Goal: Task Accomplishment & Management: Manage account settings

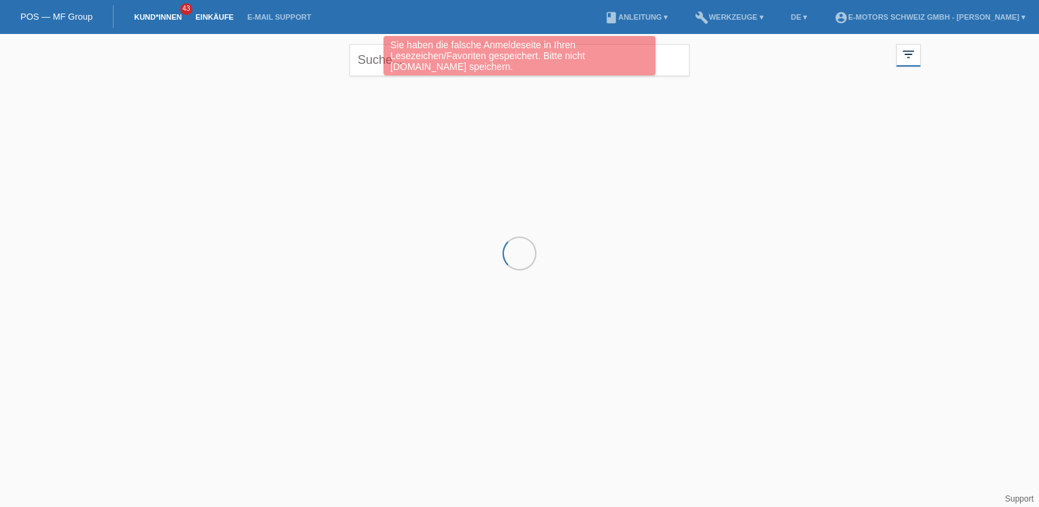
click at [205, 14] on link "Einkäufe" at bounding box center [214, 17] width 52 height 8
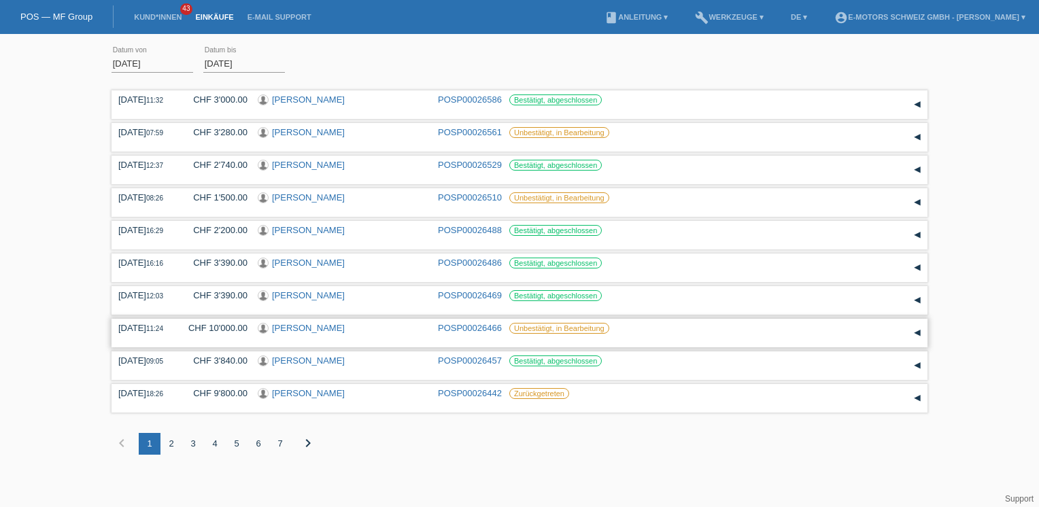
click at [474, 325] on link "POSP00026466" at bounding box center [470, 328] width 64 height 10
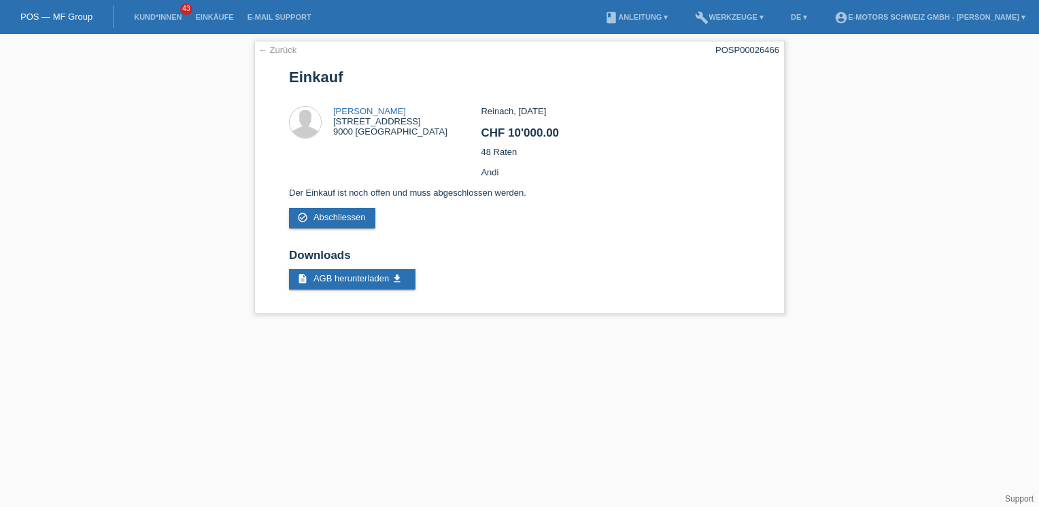
click at [852, 110] on div "← Zurück POSP00026466 Einkauf Thomas Lang Teufener Strasse 95 9000 St. Gallen C…" at bounding box center [519, 181] width 1039 height 294
click at [206, 16] on link "Einkäufe" at bounding box center [214, 17] width 52 height 8
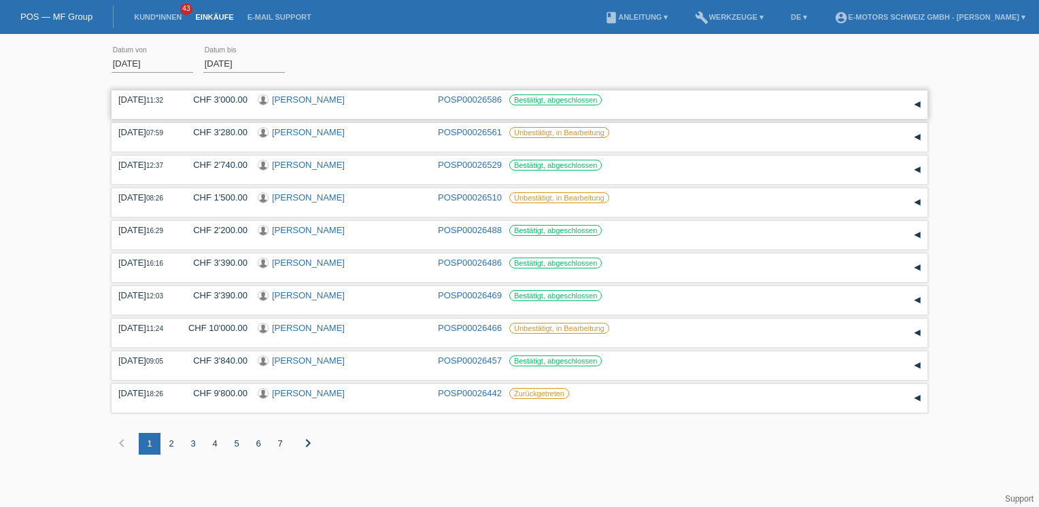
click at [295, 101] on link "[PERSON_NAME]" at bounding box center [308, 100] width 73 height 10
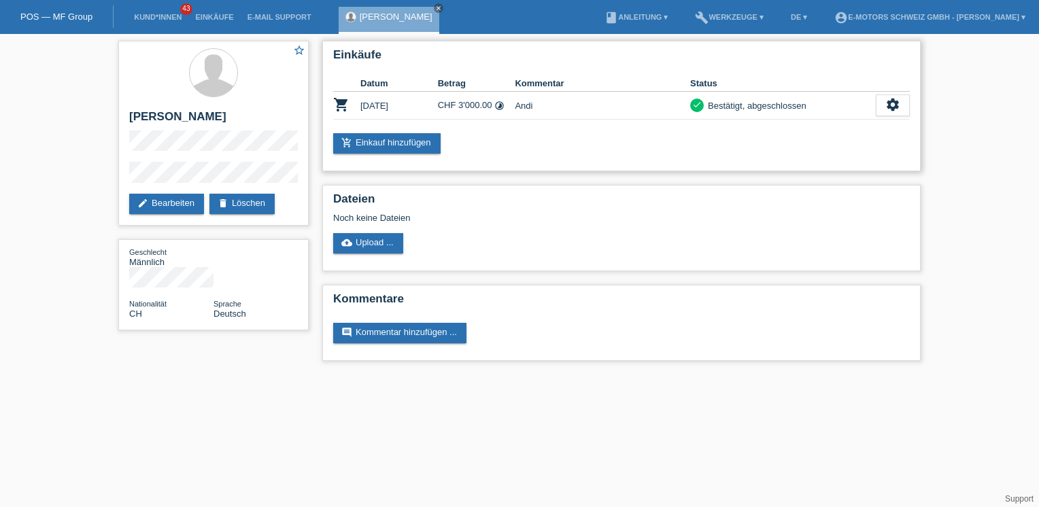
drag, startPoint x: 457, startPoint y: 105, endPoint x: 493, endPoint y: 113, distance: 37.0
click at [493, 113] on td "CHF 3'000.00 timelapse" at bounding box center [477, 106] width 78 height 28
drag, startPoint x: 493, startPoint y: 113, endPoint x: 499, endPoint y: 133, distance: 20.7
click at [499, 133] on div "Einkäufe Datum Betrag Kommentar Status shopping_cart 25.08.2025 CHF 3'000.00 ti…" at bounding box center [621, 106] width 599 height 131
drag, startPoint x: 460, startPoint y: 102, endPoint x: 492, endPoint y: 105, distance: 32.8
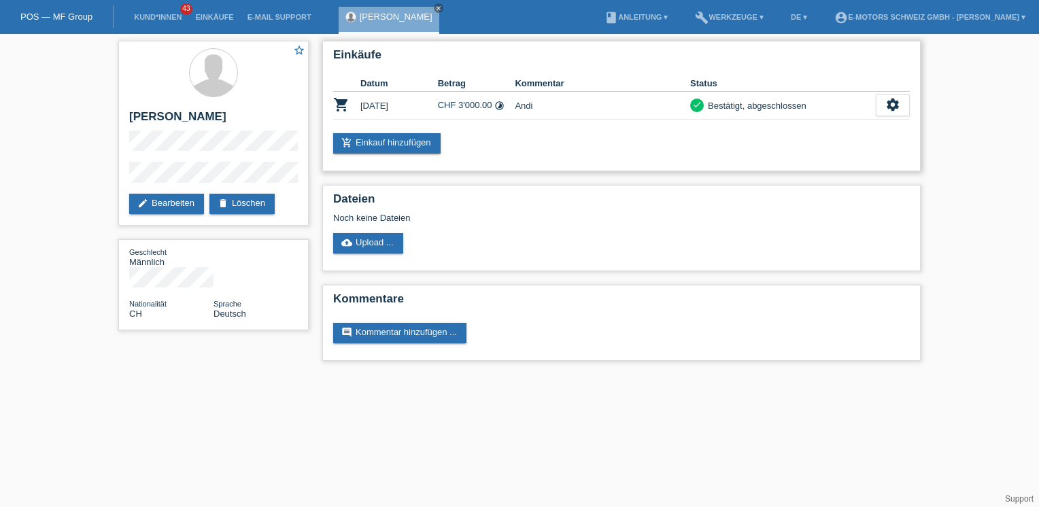
click at [492, 105] on td "CHF 3'000.00 timelapse" at bounding box center [477, 106] width 78 height 28
drag, startPoint x: 492, startPoint y: 105, endPoint x: 423, endPoint y: 108, distance: 69.5
click at [423, 108] on td "25.08.2025" at bounding box center [400, 106] width 78 height 28
click at [507, 48] on h2 "Einkäufe" at bounding box center [621, 58] width 577 height 20
click at [478, 53] on h2 "Einkäufe" at bounding box center [621, 58] width 577 height 20
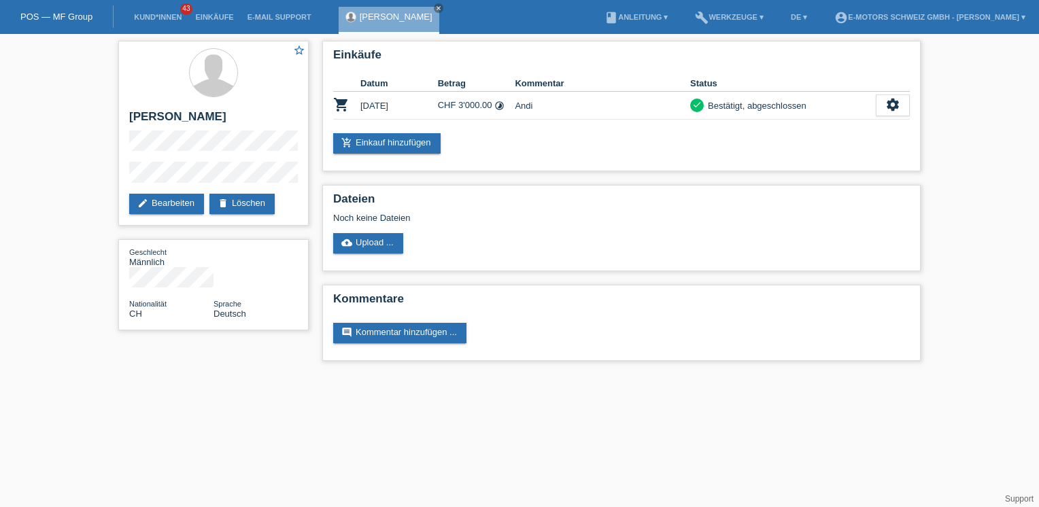
click at [454, 15] on nav "POS — MF Group Kund*innen 43 Einkäufe E-Mail Support Ernst Paradisi close" at bounding box center [519, 17] width 1039 height 34
click at [97, 49] on div "star_border Ernst Paradisi edit Bearbeiten delete Löschen Geschlecht Männlich N…" at bounding box center [519, 204] width 1039 height 341
click at [591, 54] on h2 "Einkäufe" at bounding box center [621, 58] width 577 height 20
click at [204, 15] on link "Einkäufe" at bounding box center [214, 17] width 52 height 8
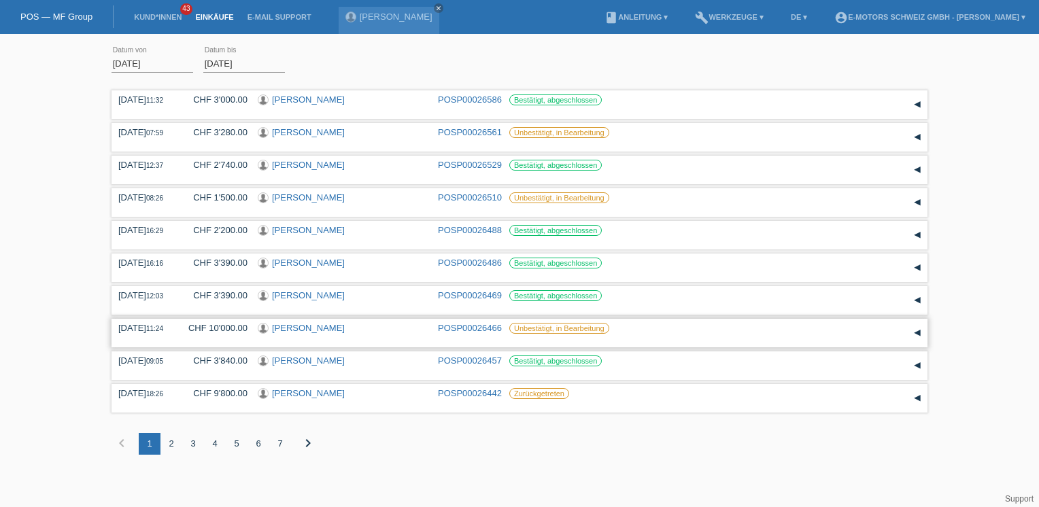
click at [316, 331] on link "[PERSON_NAME]" at bounding box center [308, 328] width 73 height 10
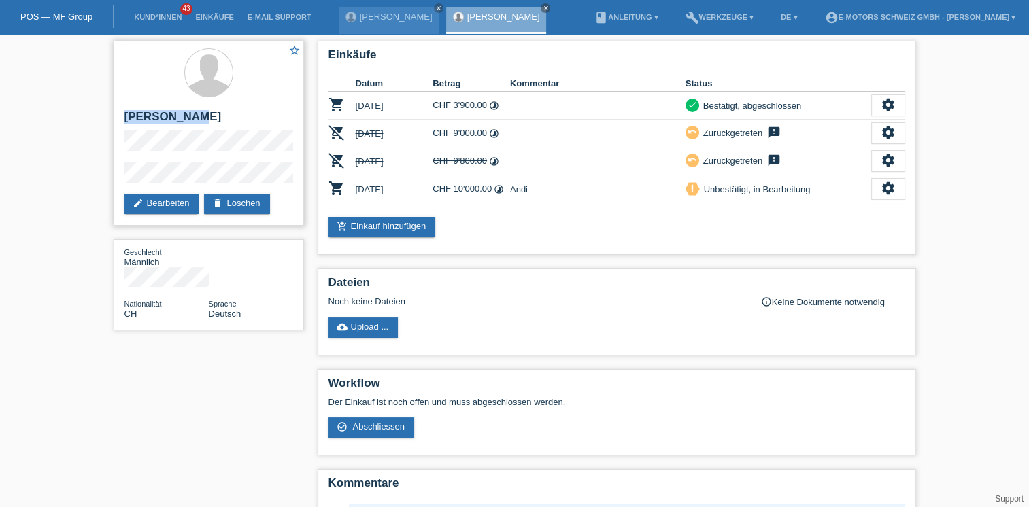
drag, startPoint x: 197, startPoint y: 115, endPoint x: 126, endPoint y: 116, distance: 70.7
click at [126, 116] on h2 "[PERSON_NAME]" at bounding box center [208, 120] width 169 height 20
copy h2 "[PERSON_NAME]"
click at [354, 425] on span "Abschliessen" at bounding box center [378, 427] width 52 height 10
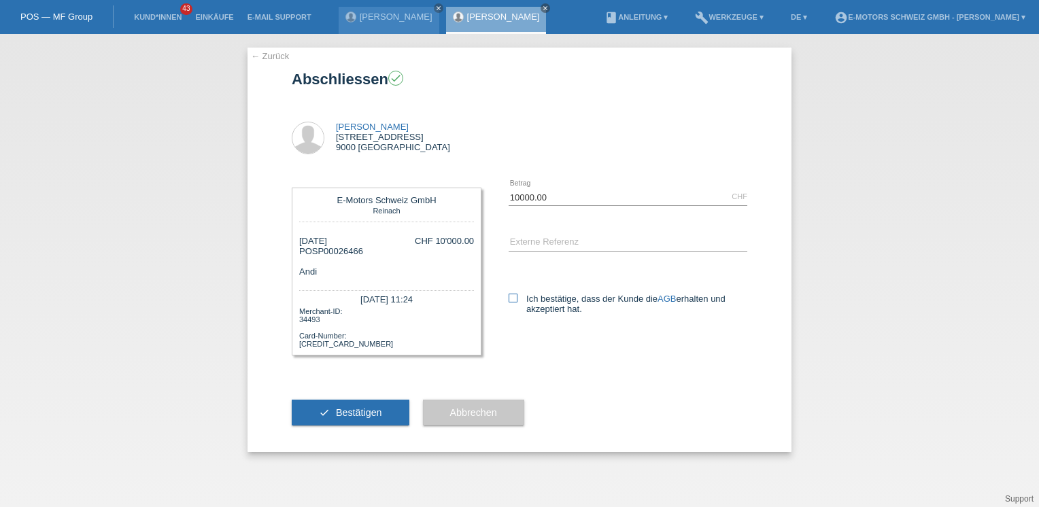
click at [509, 301] on icon at bounding box center [513, 298] width 9 height 9
click at [509, 301] on input "Ich bestätige, dass der Kunde die AGB erhalten und akzeptiert hat." at bounding box center [513, 298] width 9 height 9
checkbox input "true"
click at [375, 411] on span "Bestätigen" at bounding box center [359, 412] width 46 height 11
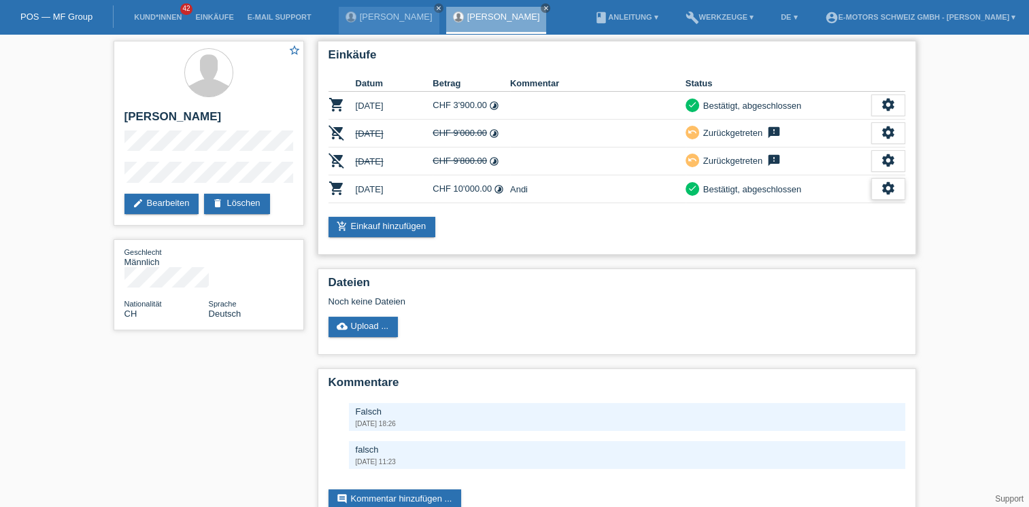
click at [883, 182] on icon "settings" at bounding box center [888, 188] width 15 height 15
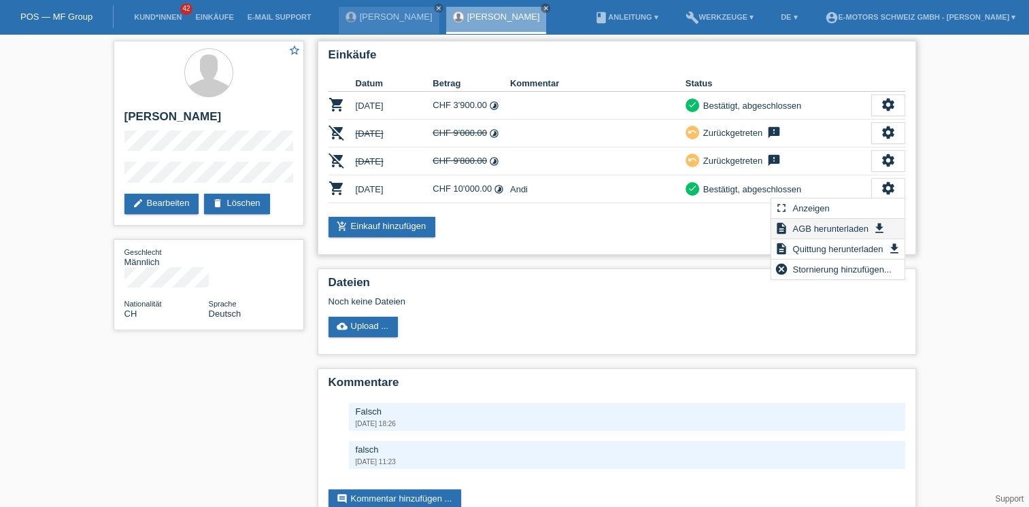
click at [814, 233] on span "AGB herunterladen" at bounding box center [830, 228] width 80 height 16
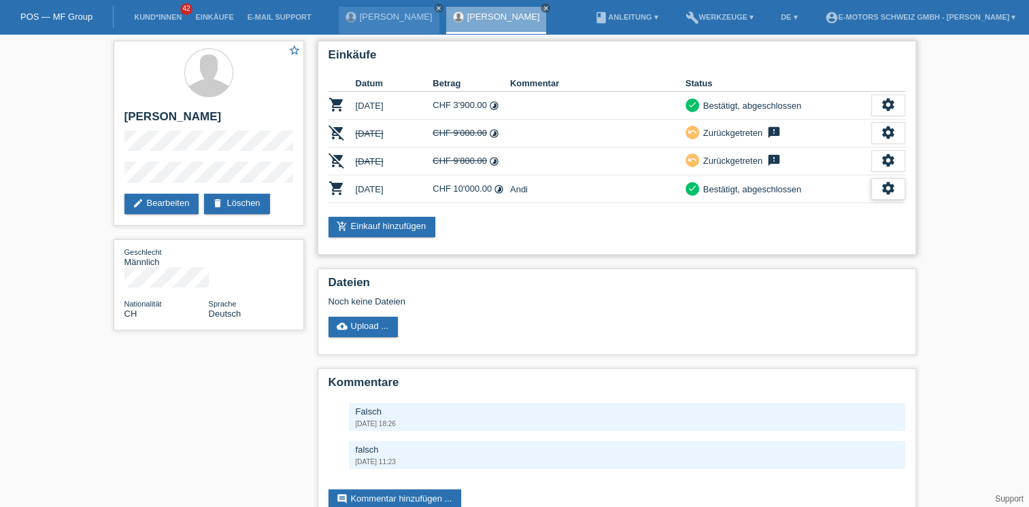
click at [889, 189] on icon "settings" at bounding box center [888, 188] width 15 height 15
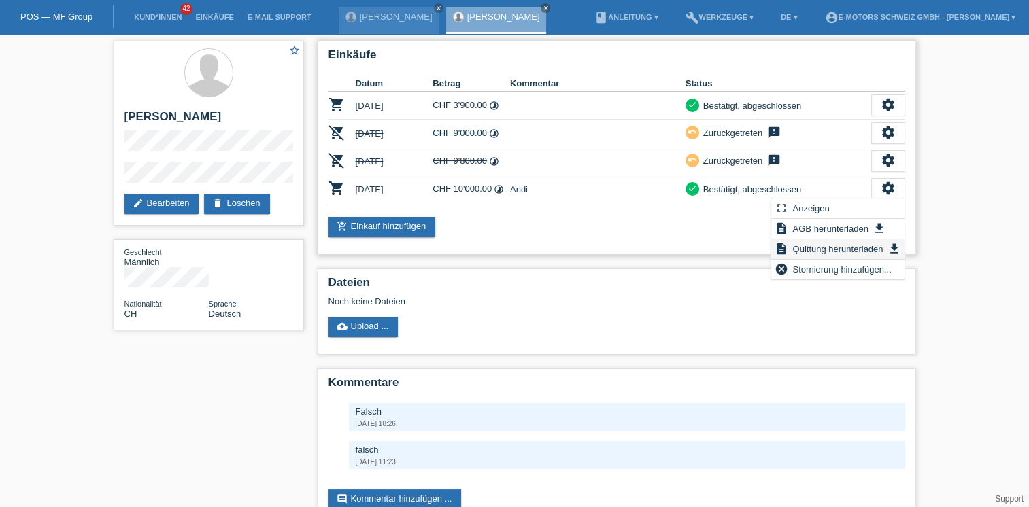
click at [820, 248] on span "Quittung herunterladen" at bounding box center [837, 249] width 95 height 16
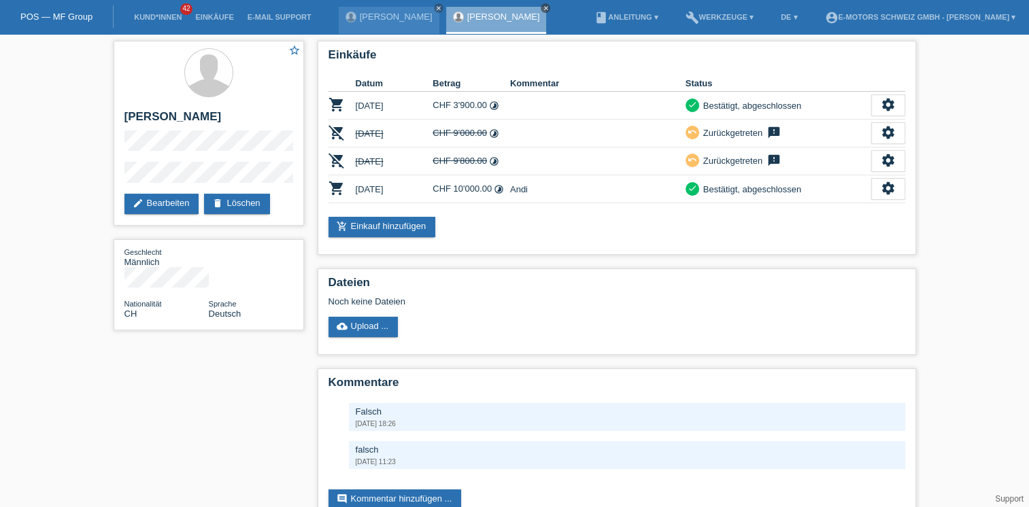
click at [542, 7] on icon "close" at bounding box center [545, 8] width 7 height 7
click at [435, 7] on icon "close" at bounding box center [438, 8] width 7 height 7
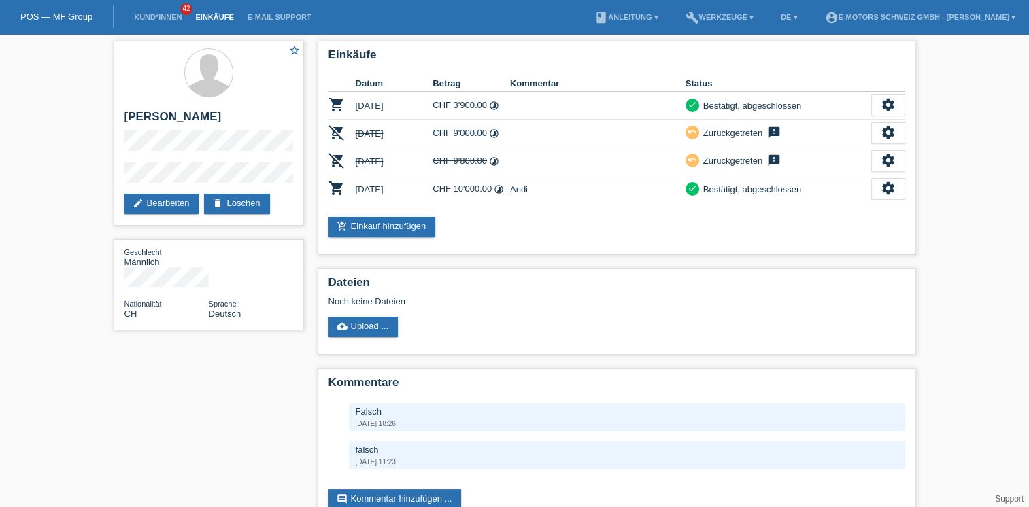
click at [224, 20] on link "Einkäufe" at bounding box center [214, 17] width 52 height 8
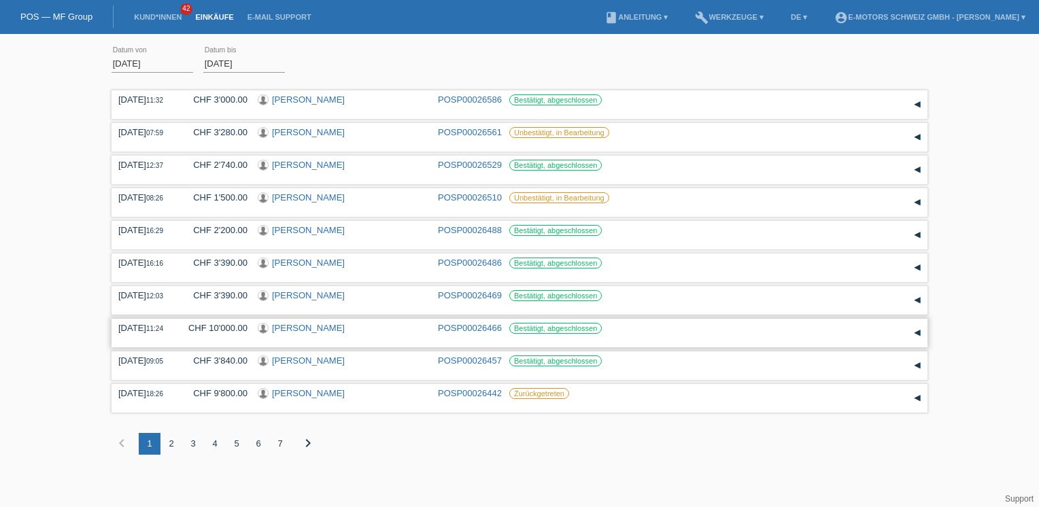
click at [446, 331] on link "POSP00026466" at bounding box center [470, 328] width 64 height 10
